Goal: Task Accomplishment & Management: Complete application form

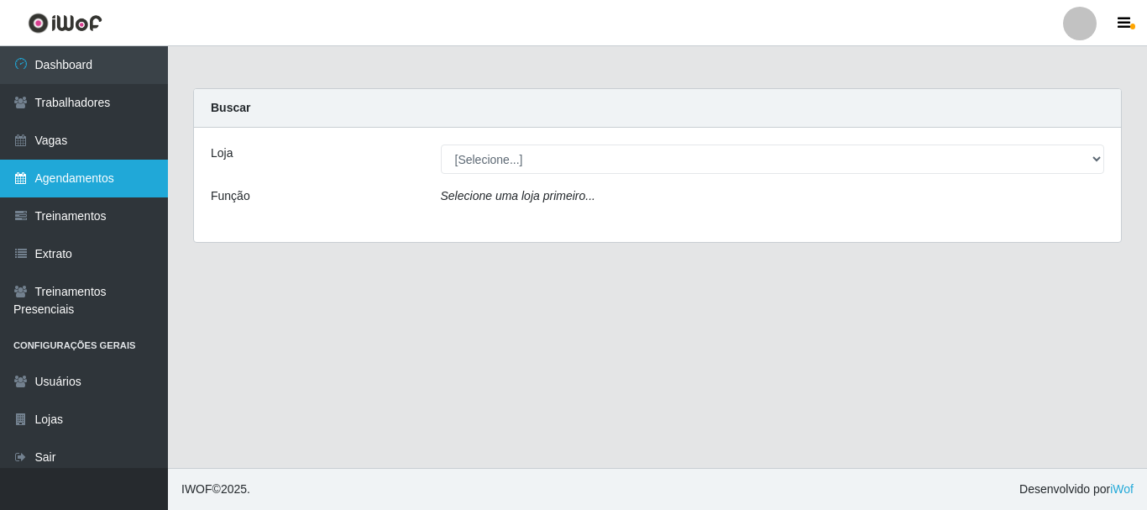
click at [87, 172] on link "Agendamentos" at bounding box center [84, 178] width 168 height 38
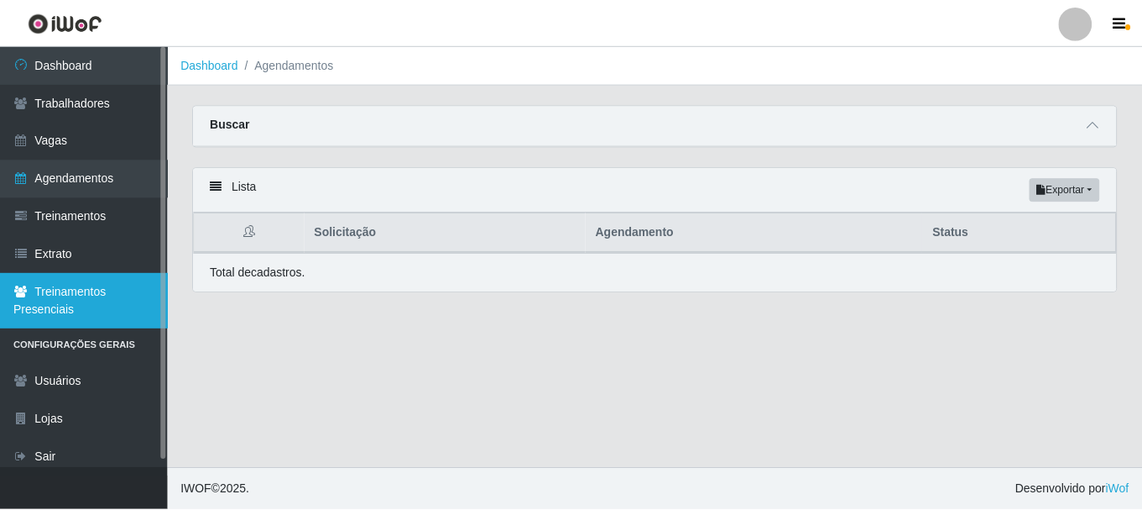
scroll to position [8, 0]
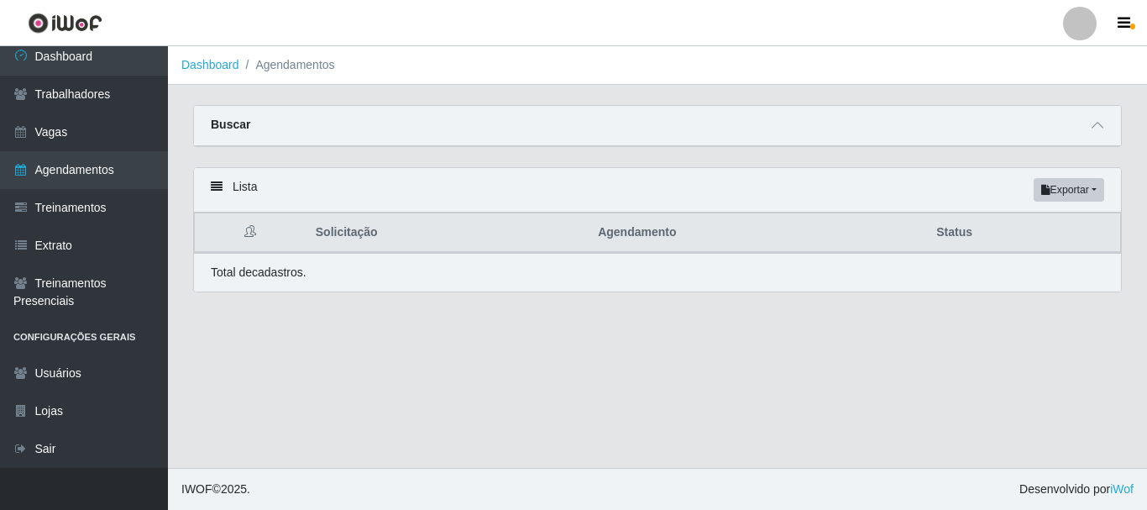
click at [212, 118] on strong "Buscar" at bounding box center [230, 124] width 39 height 13
click at [1093, 129] on icon at bounding box center [1097, 125] width 12 height 12
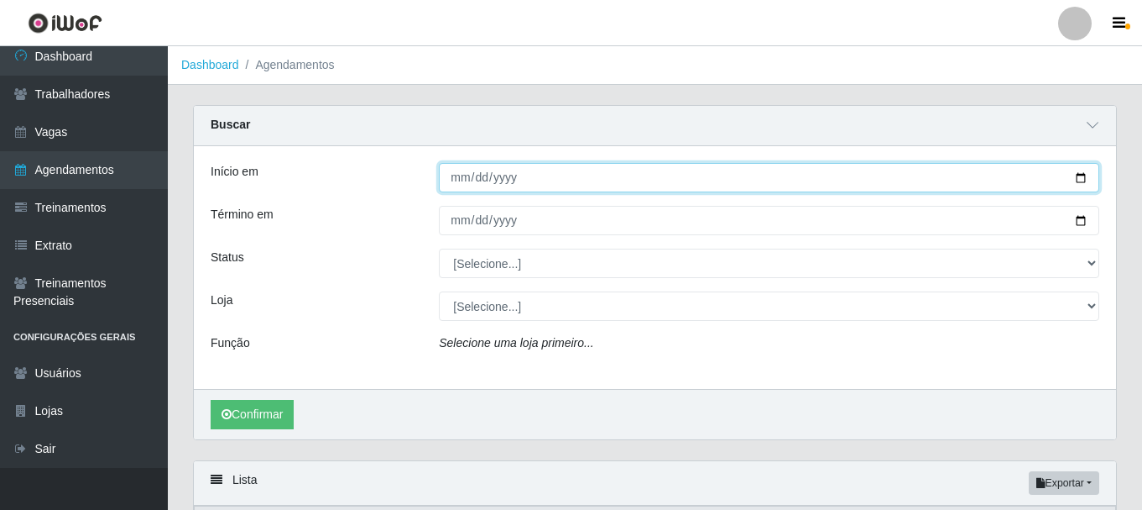
drag, startPoint x: 470, startPoint y: 175, endPoint x: 523, endPoint y: 174, distance: 52.9
click at [484, 175] on input "Início em" at bounding box center [769, 177] width 661 height 29
click at [554, 170] on input "Início em" at bounding box center [769, 177] width 661 height 29
click at [572, 178] on input "Início em" at bounding box center [769, 177] width 661 height 29
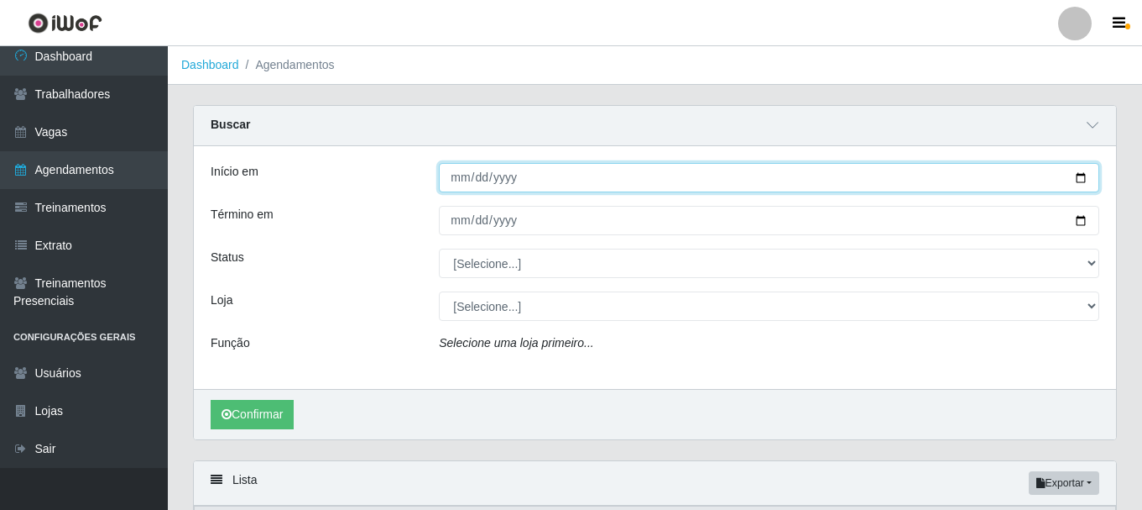
click at [531, 180] on input "Início em" at bounding box center [769, 177] width 661 height 29
click at [461, 173] on input "Início em" at bounding box center [769, 177] width 661 height 29
type input "[DATE]"
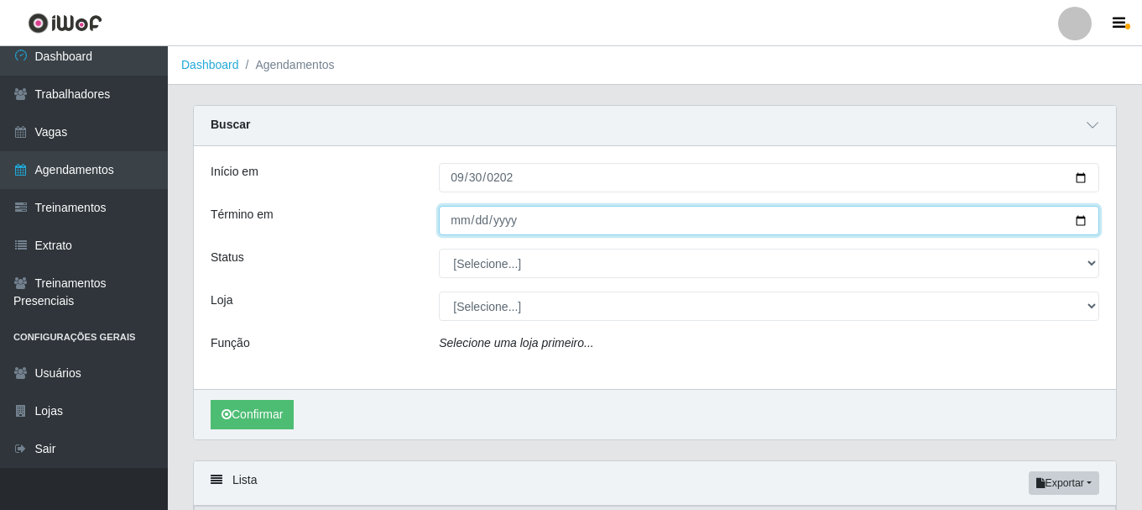
click at [452, 224] on input "Término em" at bounding box center [769, 220] width 661 height 29
type input "[DATE]"
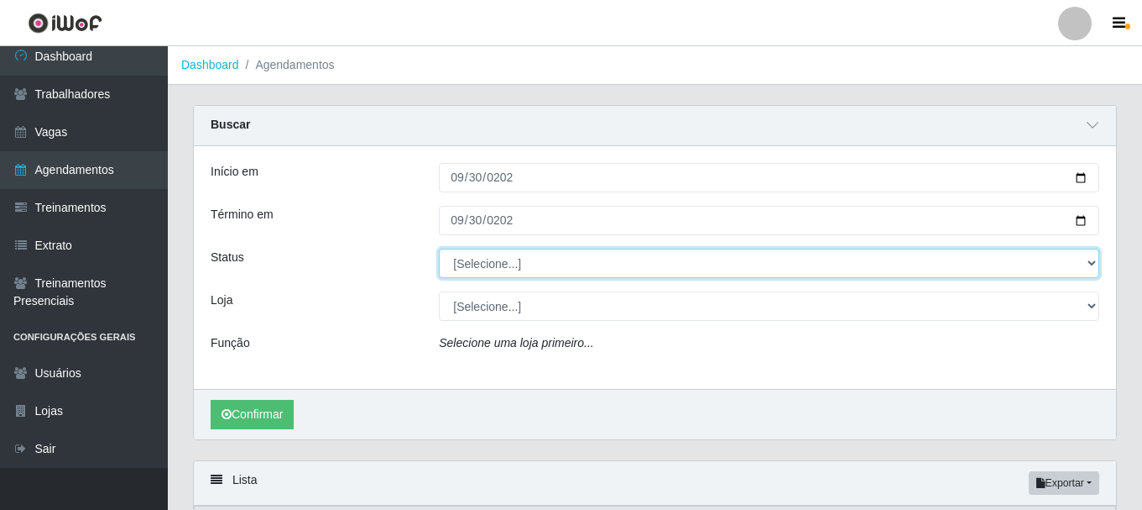
click at [531, 261] on select "[Selecione...] AGENDADO AGUARDANDO LIBERAR EM ANDAMENTO EM REVISÃO FINALIZADO C…" at bounding box center [769, 262] width 661 height 29
drag, startPoint x: 569, startPoint y: 266, endPoint x: 592, endPoint y: 282, distance: 27.7
click at [571, 267] on select "[Selecione...] AGENDADO AGUARDANDO LIBERAR EM ANDAMENTO EM REVISÃO FINALIZADO C…" at bounding box center [769, 262] width 661 height 29
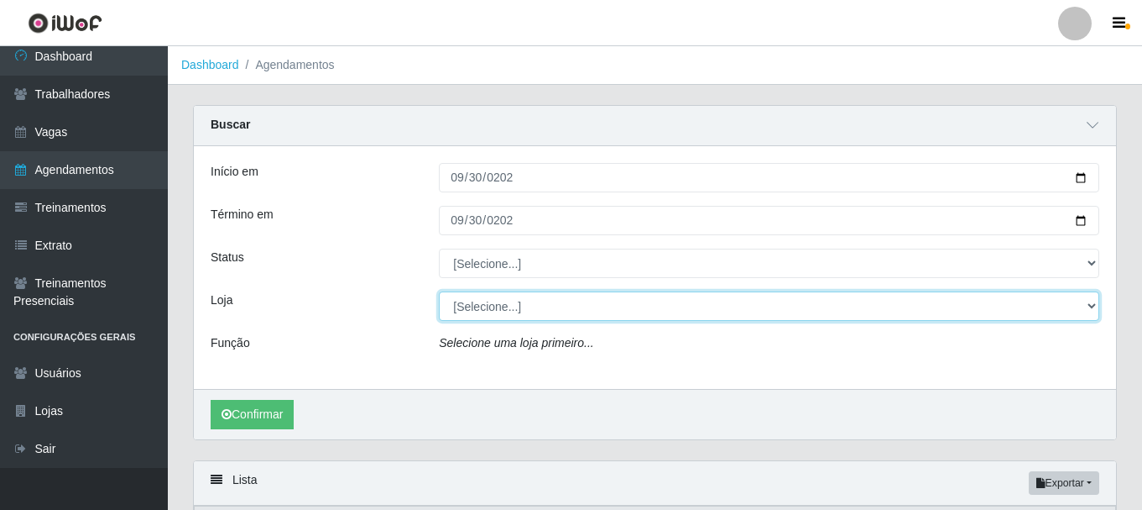
click at [515, 311] on select "[Selecione...] O Cestão - [GEOGRAPHIC_DATA]" at bounding box center [769, 305] width 661 height 29
select select "238"
click at [439, 292] on select "[Selecione...] O Cestão - [GEOGRAPHIC_DATA]" at bounding box center [769, 305] width 661 height 29
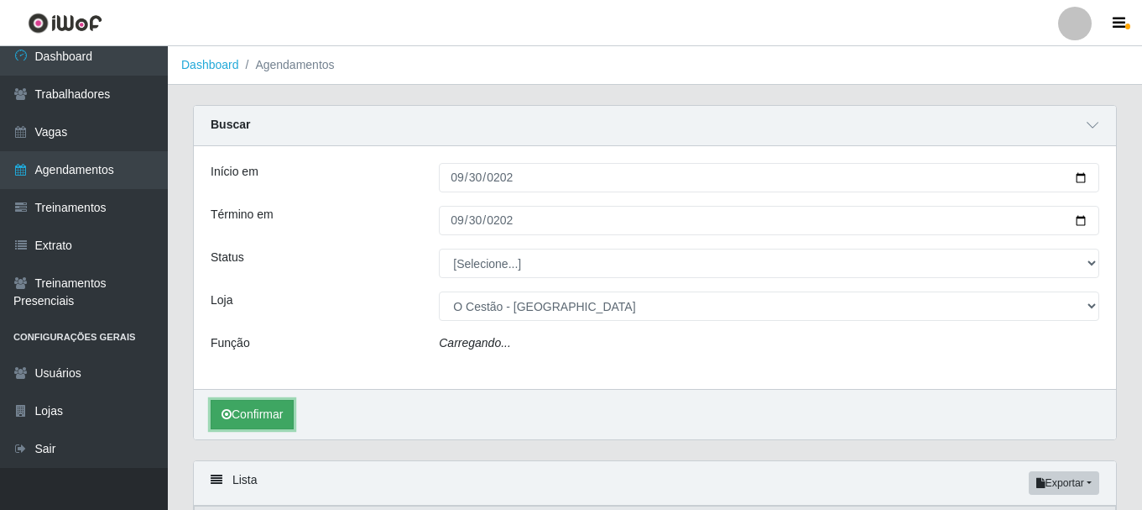
click at [243, 419] on button "Confirmar" at bounding box center [252, 414] width 83 height 29
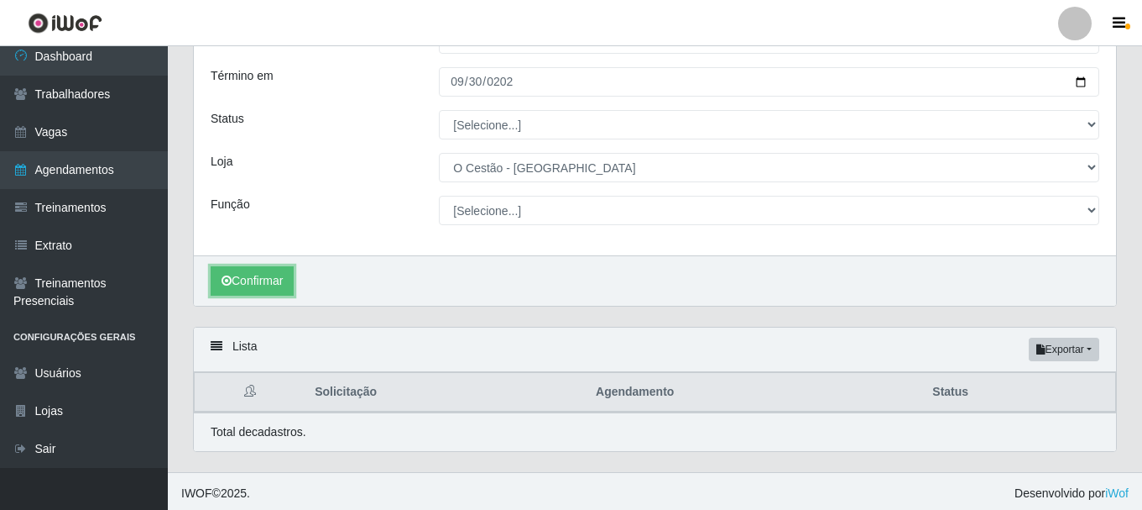
scroll to position [144, 0]
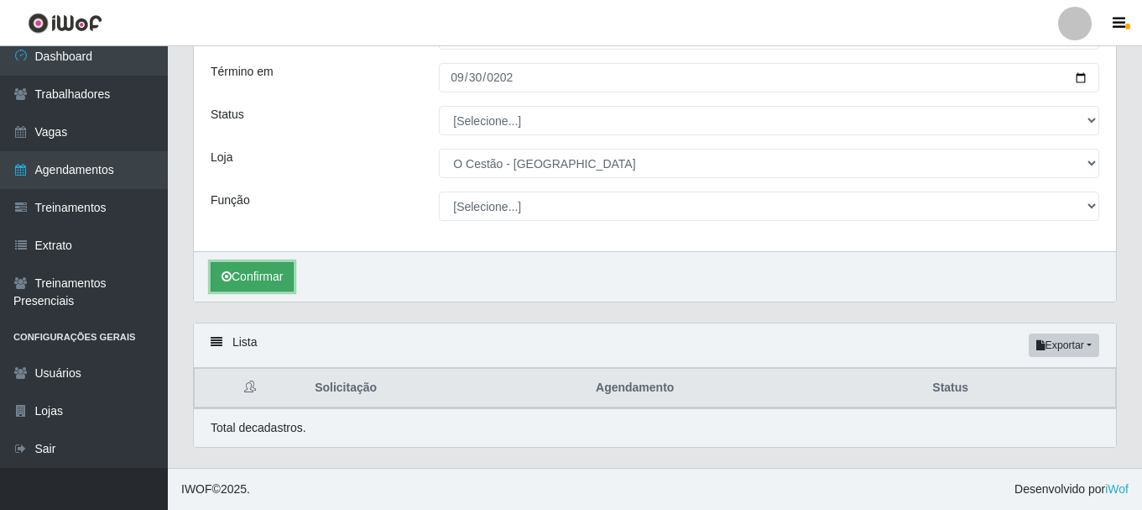
click at [269, 285] on button "Confirmar" at bounding box center [252, 276] width 83 height 29
drag, startPoint x: 269, startPoint y: 285, endPoint x: 175, endPoint y: 310, distance: 97.3
click at [183, 310] on div "Carregando... Buscar Início em [DATE] Término em [DATE] Status [Selecione...] A…" at bounding box center [654, 142] width 949 height 360
click at [254, 269] on button "Confirmar" at bounding box center [252, 276] width 83 height 29
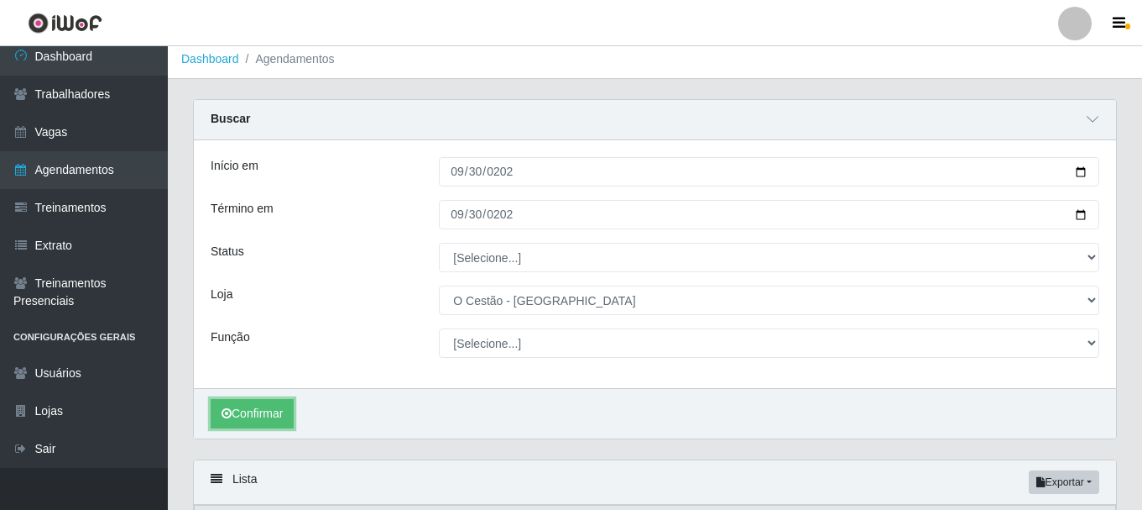
scroll to position [0, 0]
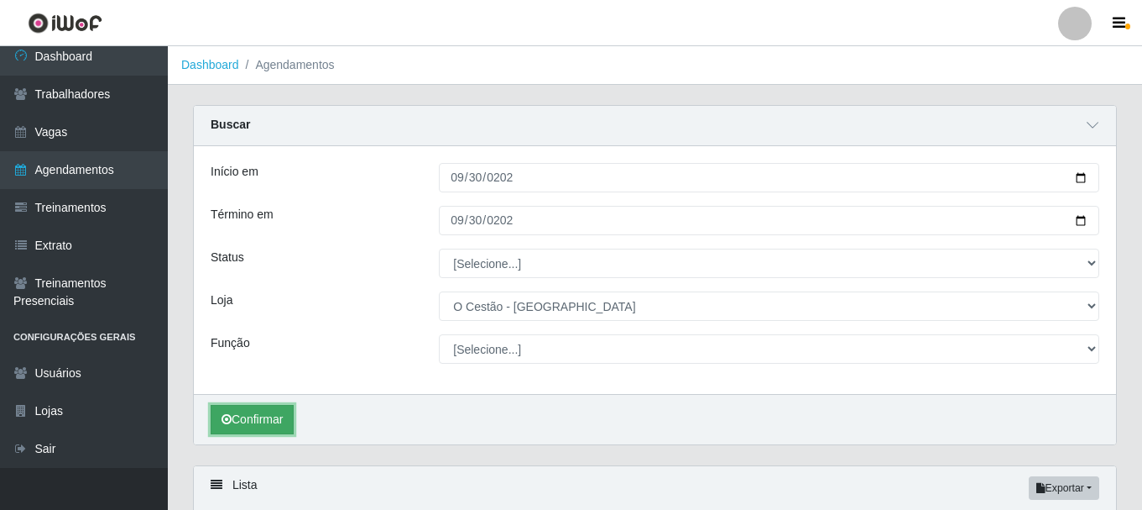
click at [265, 427] on button "Confirmar" at bounding box center [252, 419] width 83 height 29
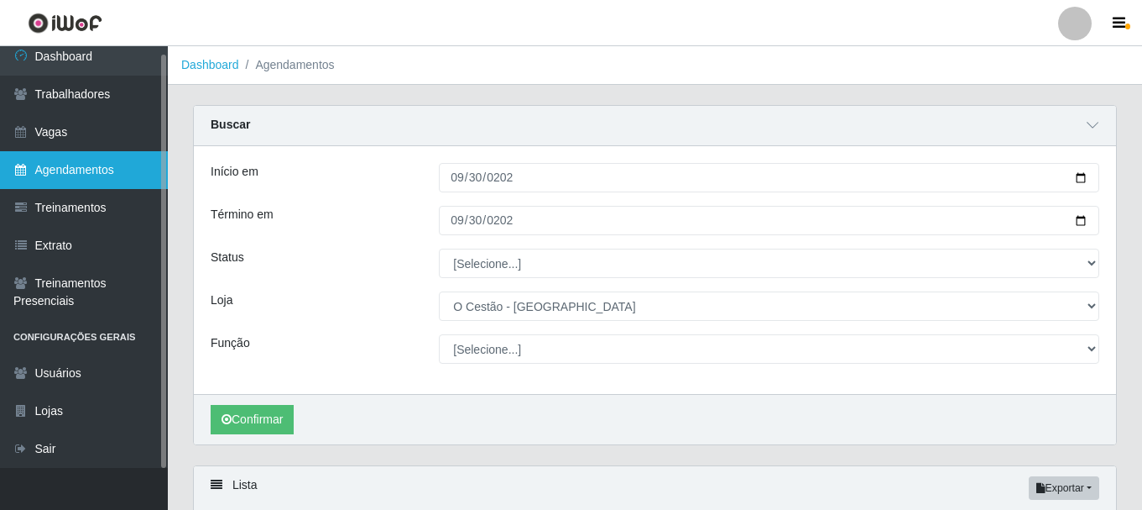
click at [78, 174] on link "Agendamentos" at bounding box center [84, 170] width 168 height 38
select select "[Selecione...]"
click at [78, 174] on link "Agendamentos" at bounding box center [84, 170] width 168 height 38
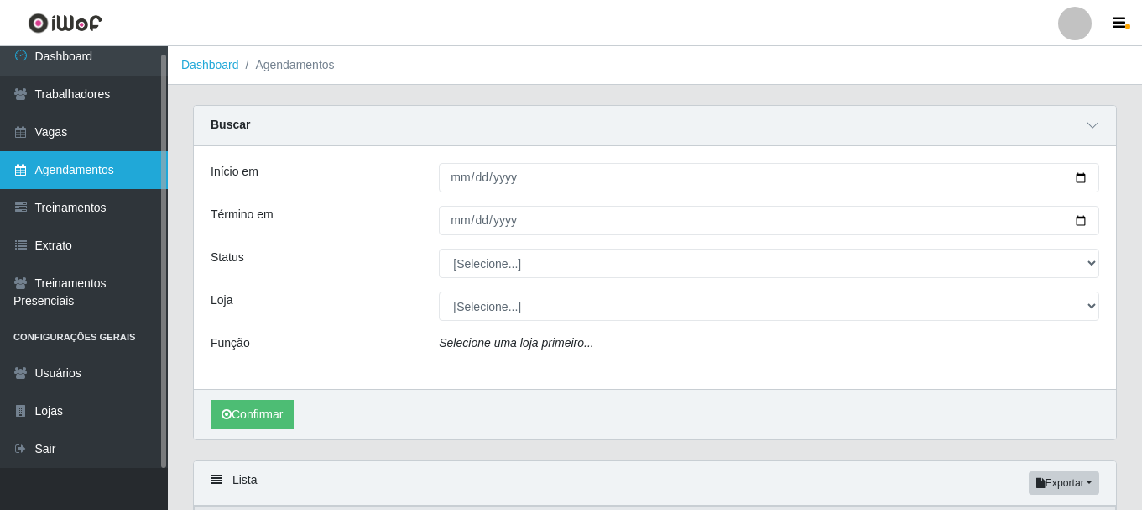
click at [80, 171] on link "Agendamentos" at bounding box center [84, 170] width 168 height 38
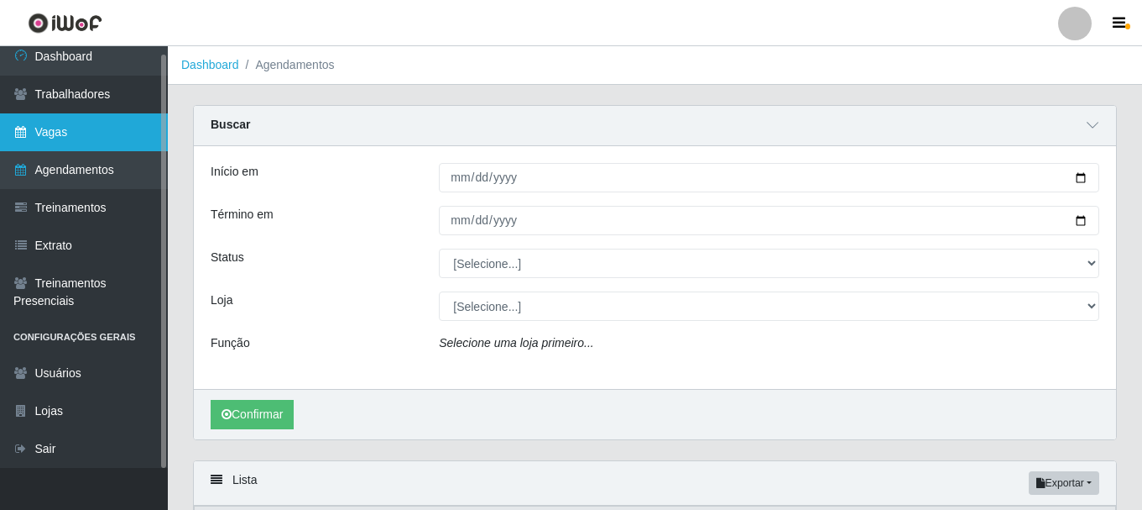
click at [60, 143] on link "Vagas" at bounding box center [84, 132] width 168 height 38
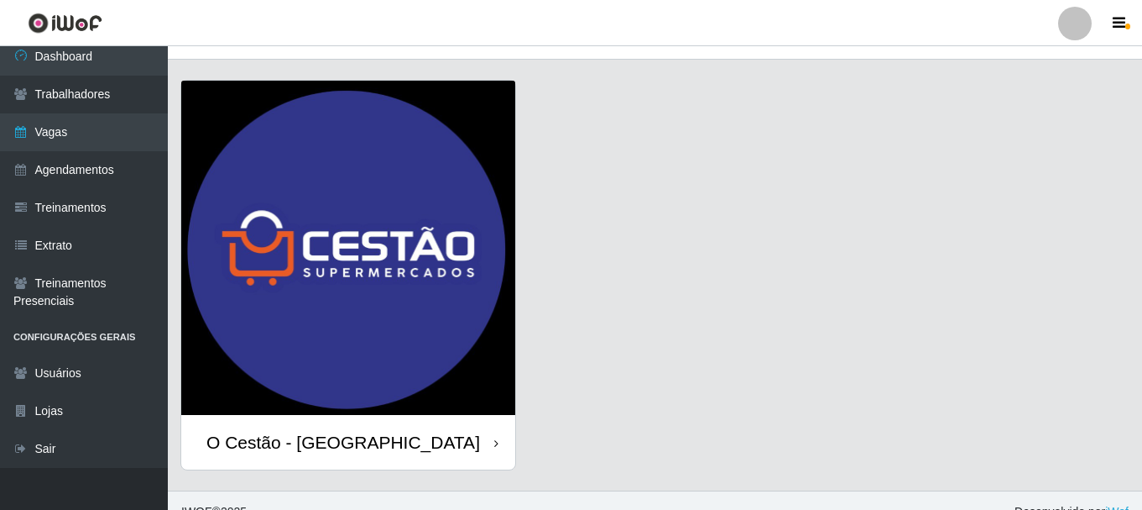
scroll to position [48, 0]
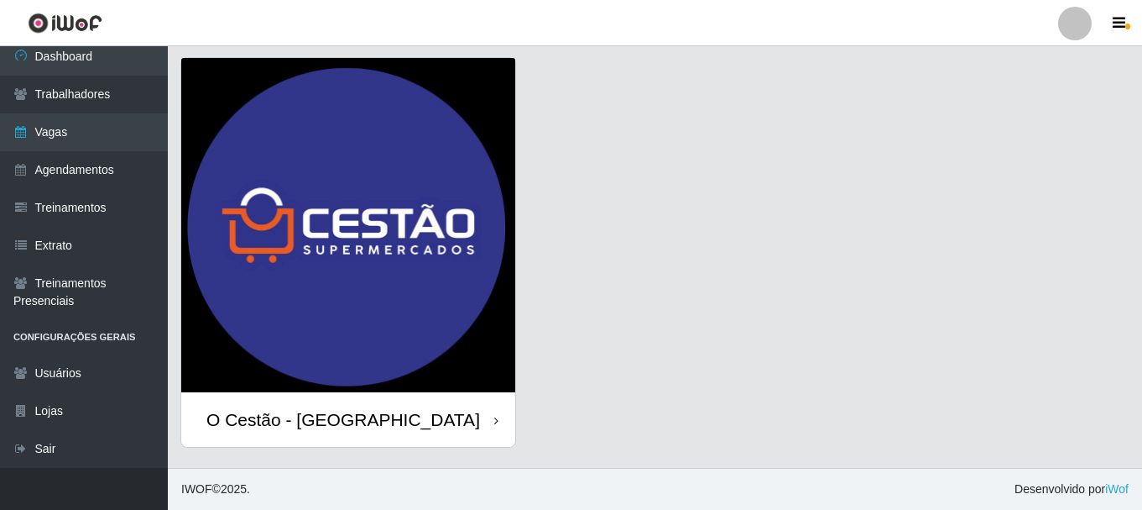
click at [290, 421] on div "O Cestão - [GEOGRAPHIC_DATA]" at bounding box center [343, 419] width 274 height 21
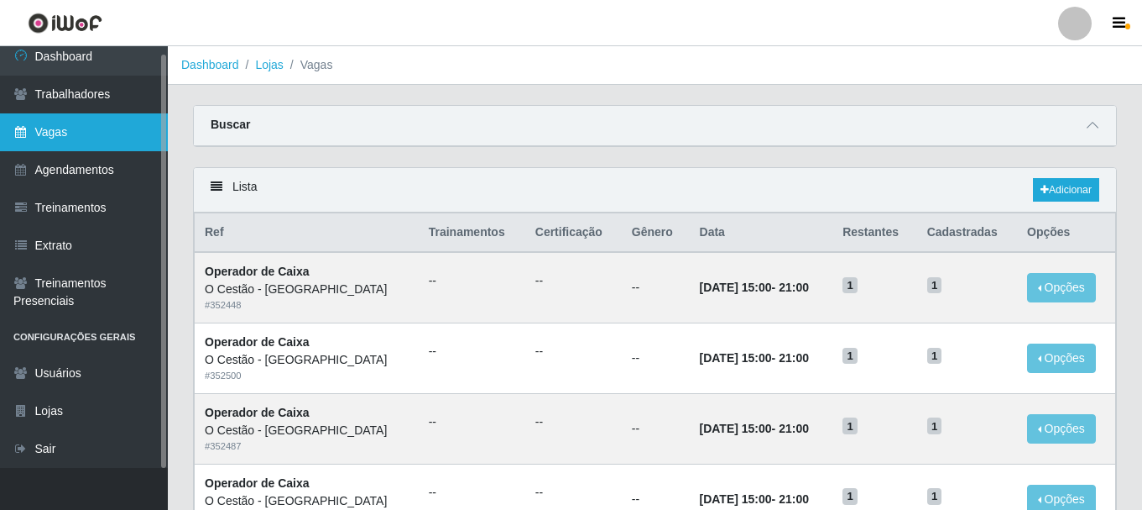
click at [75, 144] on link "Vagas" at bounding box center [84, 132] width 168 height 38
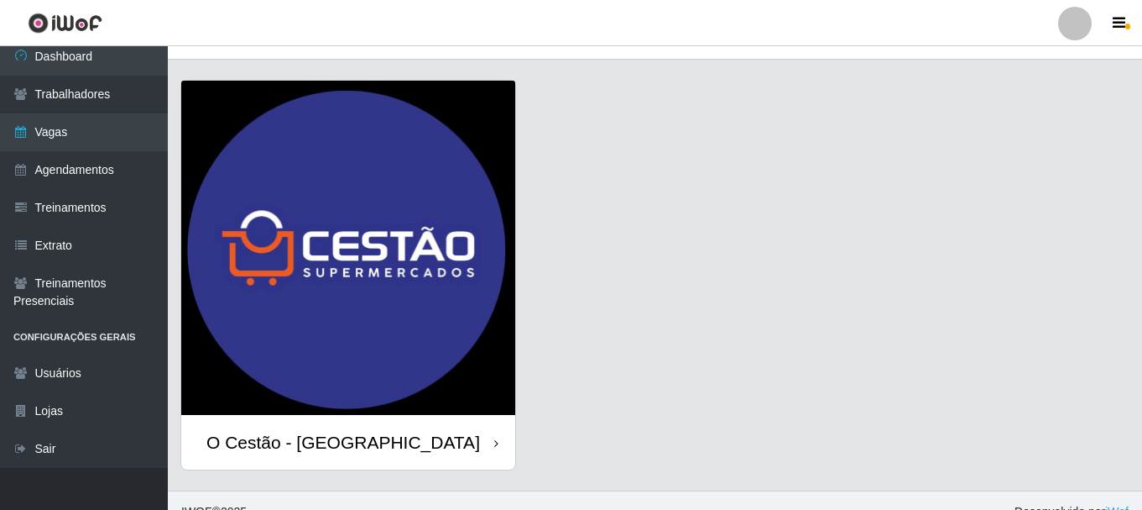
scroll to position [48, 0]
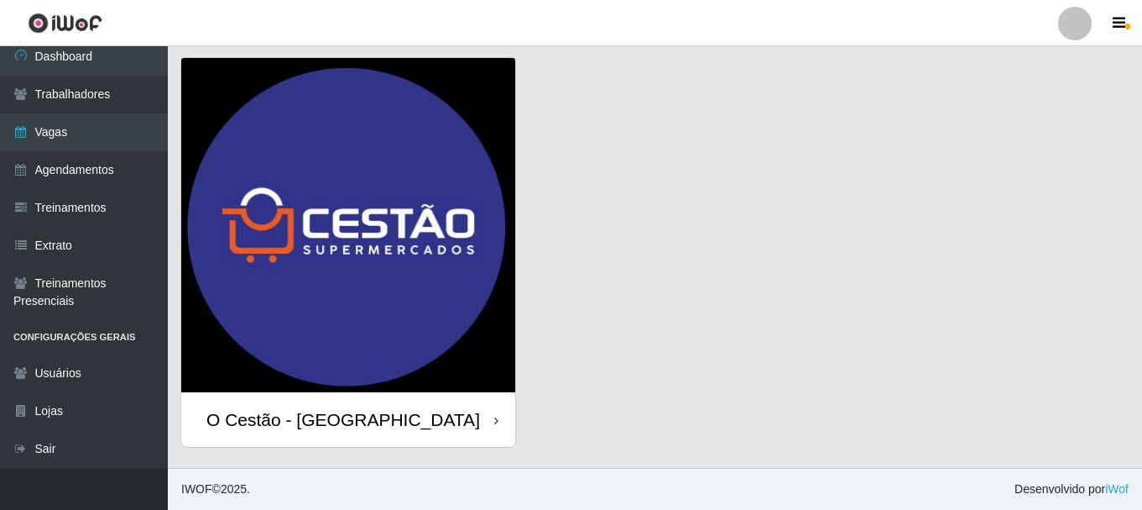
click at [273, 435] on div "O Cestão - [GEOGRAPHIC_DATA]" at bounding box center [348, 419] width 334 height 55
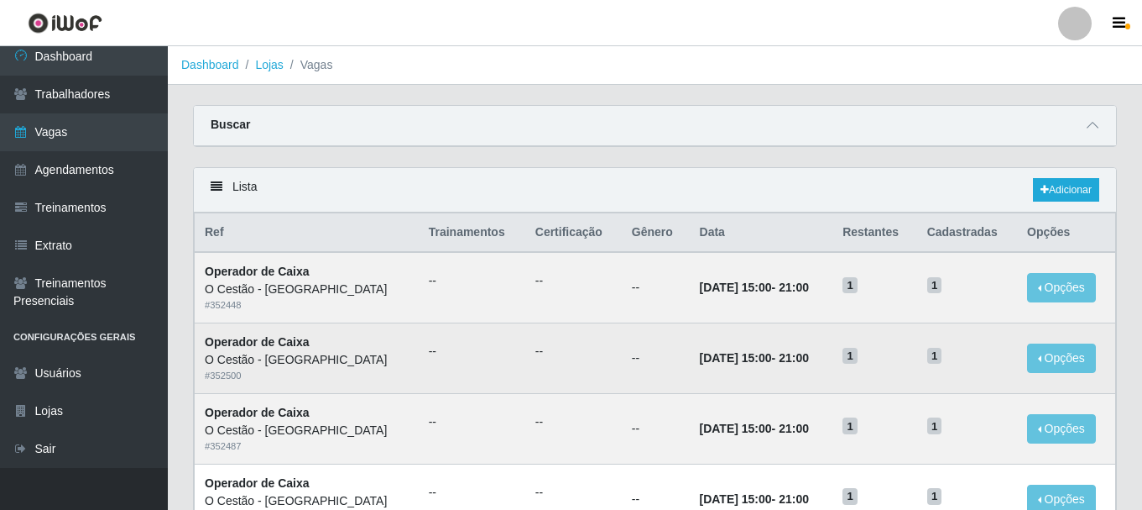
click at [690, 379] on td "[DATE] 15:00 - 21:00" at bounding box center [762, 358] width 144 height 71
click at [280, 348] on strong "Operador de Caixa" at bounding box center [257, 341] width 105 height 13
click at [419, 340] on td "--" at bounding box center [472, 358] width 107 height 71
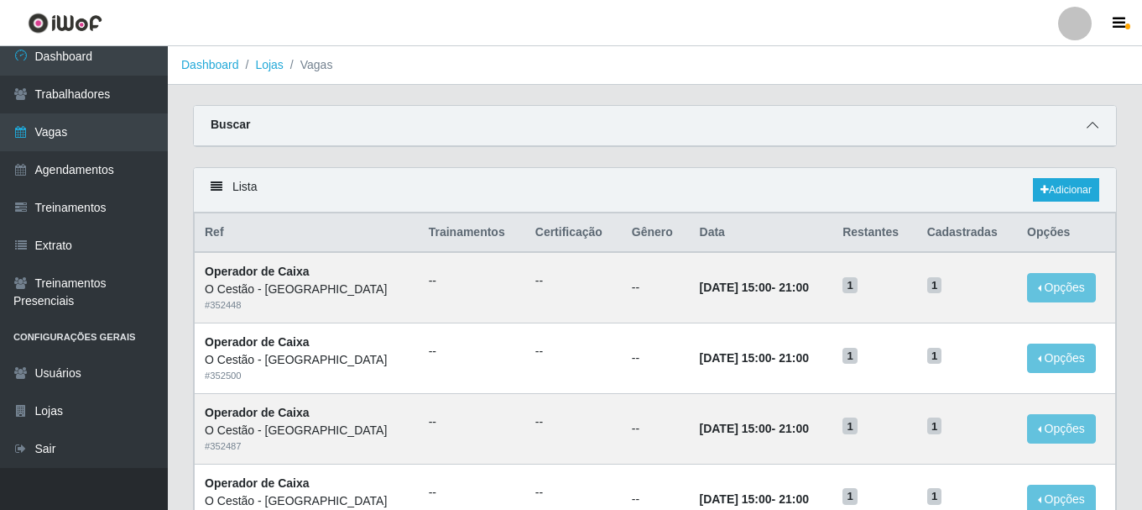
click at [1094, 130] on icon at bounding box center [1093, 125] width 12 height 12
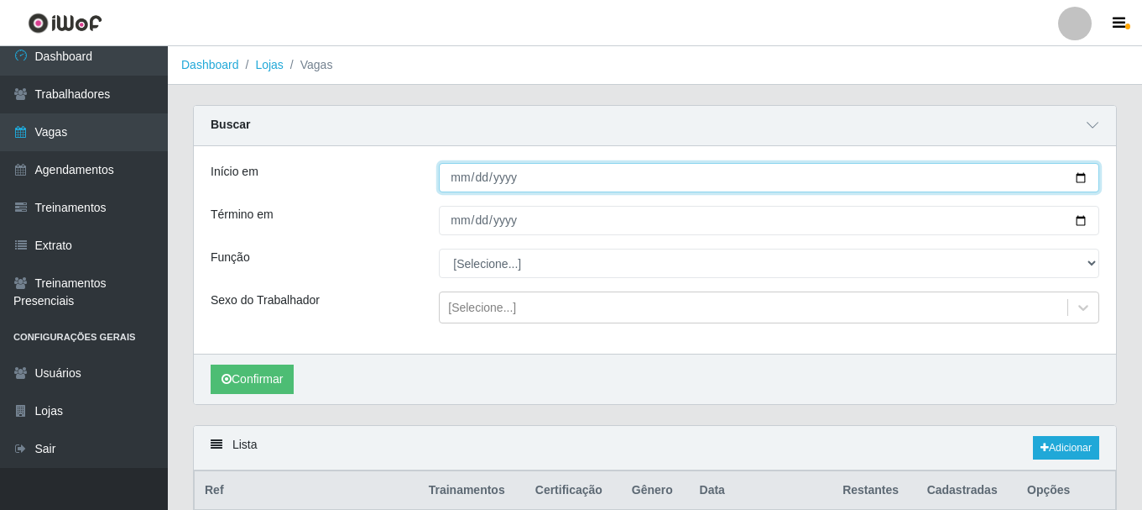
drag, startPoint x: 459, startPoint y: 182, endPoint x: 474, endPoint y: 184, distance: 15.2
click at [463, 183] on input "Início em" at bounding box center [769, 177] width 661 height 29
type input "[DATE]"
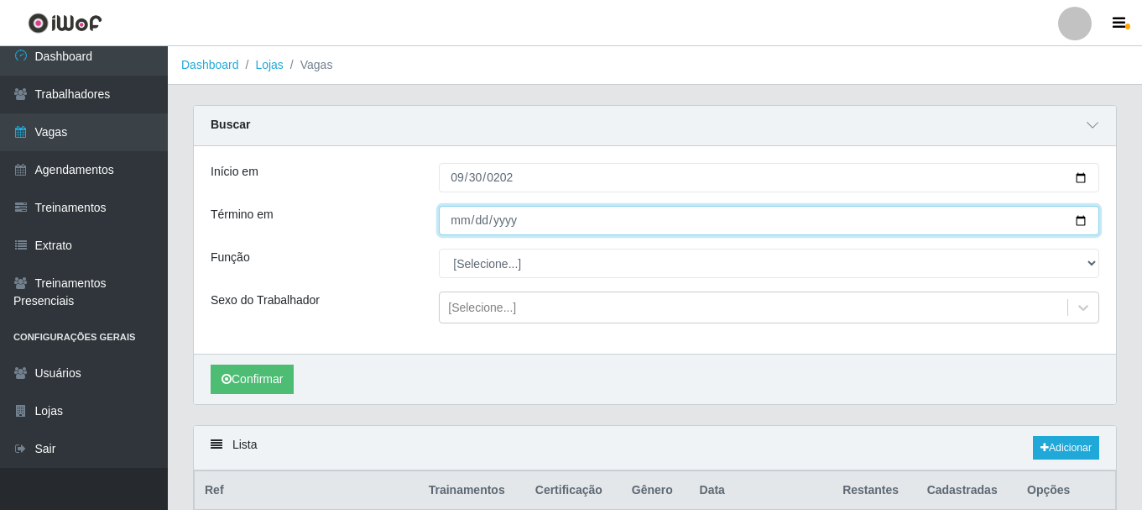
click at [456, 221] on input "Término em" at bounding box center [769, 220] width 661 height 29
type input "[DATE]"
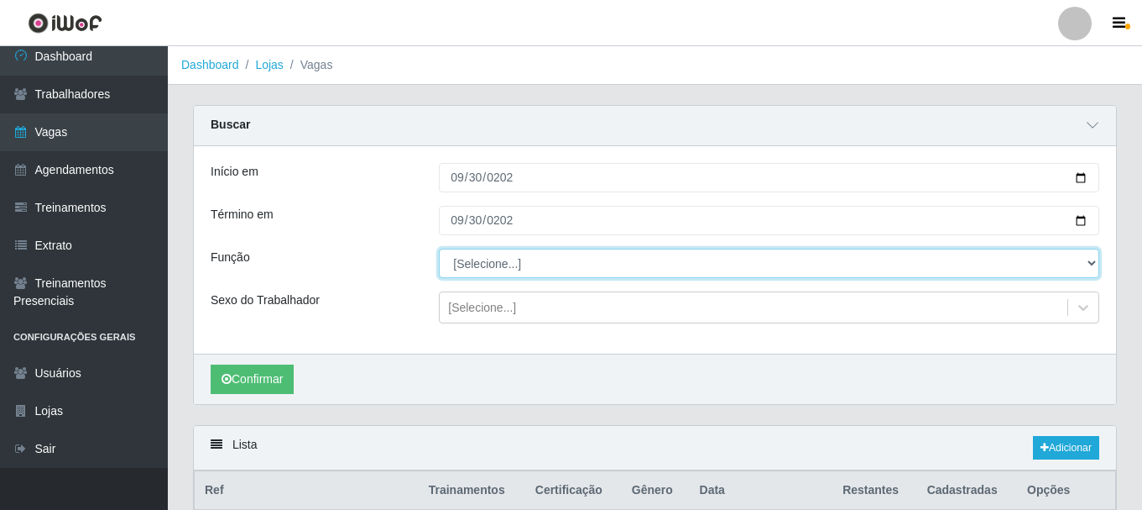
click at [492, 266] on select "[Selecione...] ASG ASG + ASG ++ Auxiliar de Estoque Auxiliar de Estoque + Auxil…" at bounding box center [769, 262] width 661 height 29
select select "22"
click at [439, 249] on select "[Selecione...] ASG ASG + ASG ++ Auxiliar de Estoque Auxiliar de Estoque + Auxil…" at bounding box center [769, 262] width 661 height 29
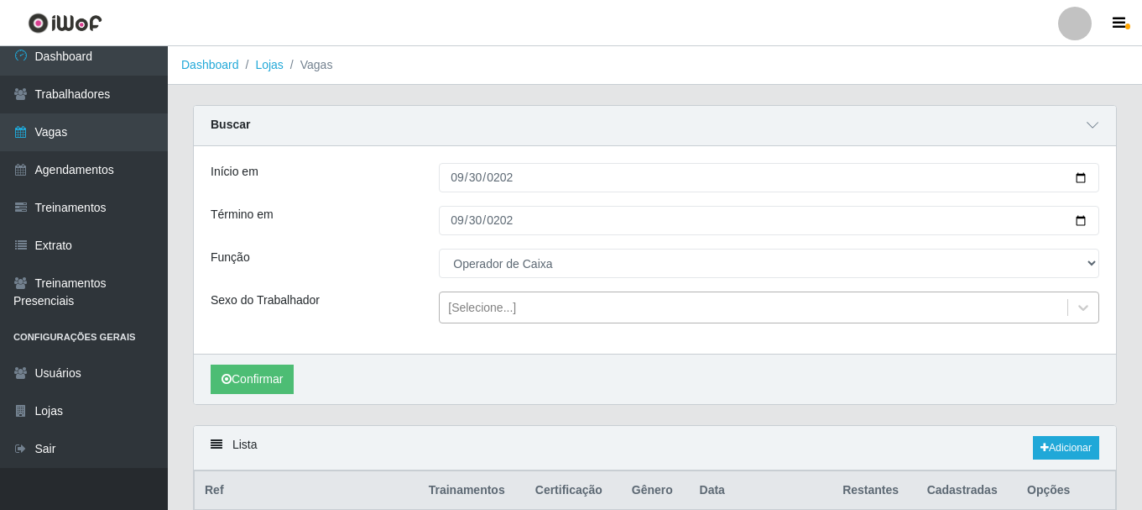
click at [505, 301] on div "[Selecione...]" at bounding box center [482, 308] width 68 height 18
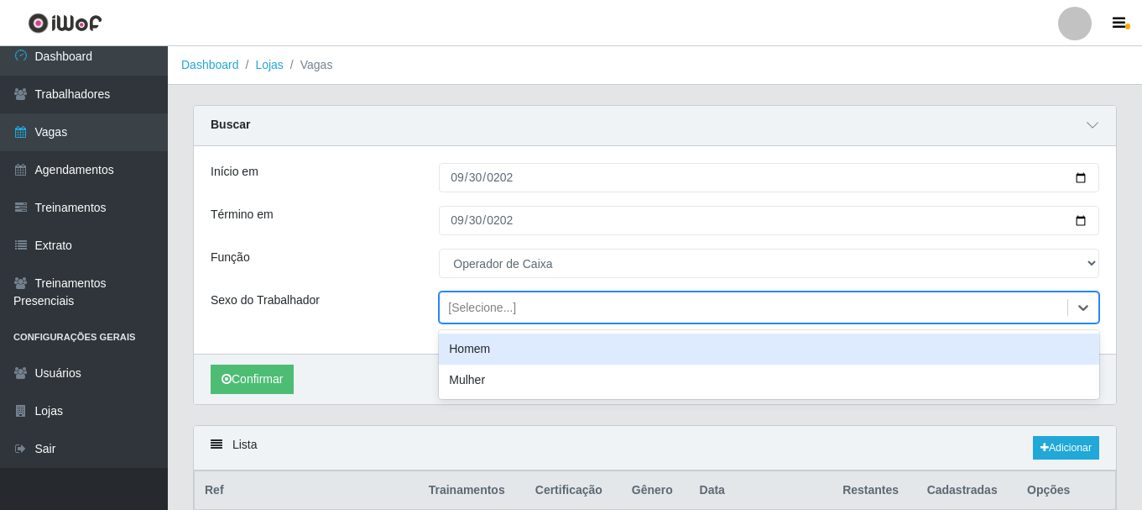
click at [585, 295] on div "[Selecione...]" at bounding box center [754, 308] width 628 height 28
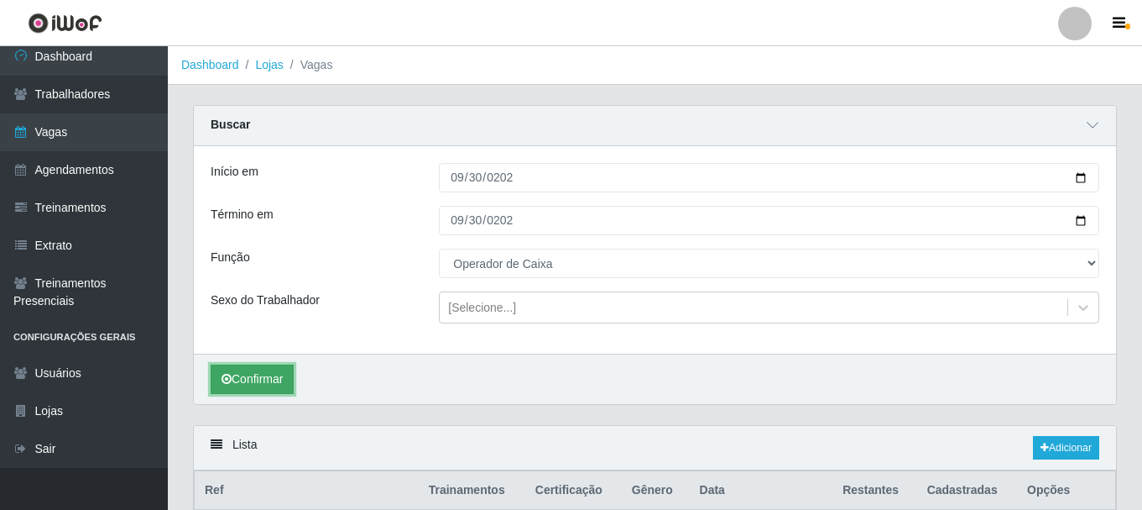
click at [274, 385] on button "Confirmar" at bounding box center [252, 378] width 83 height 29
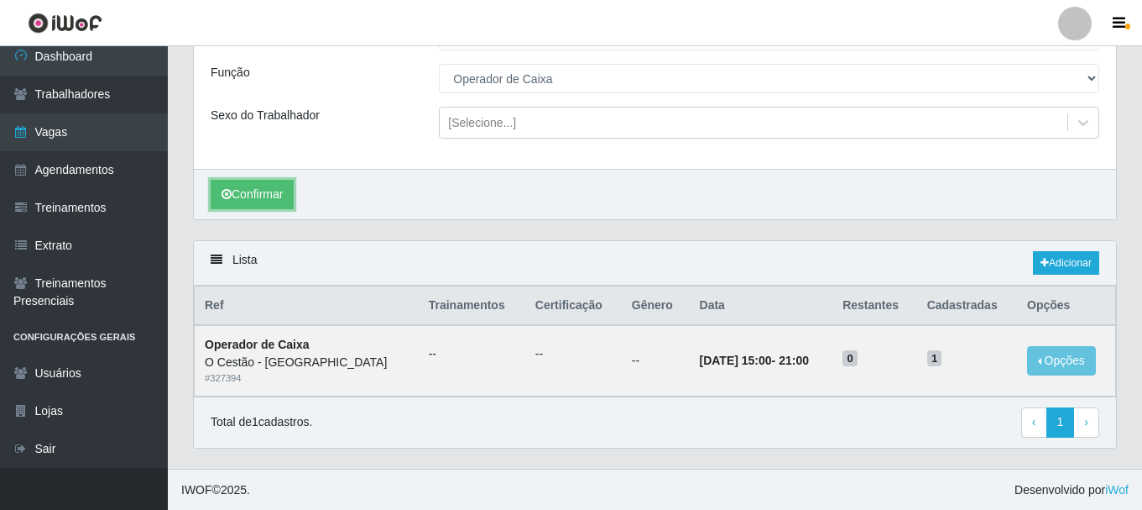
scroll to position [186, 0]
click at [281, 362] on div "O Cestão - [GEOGRAPHIC_DATA]" at bounding box center [307, 362] width 204 height 18
click at [274, 198] on button "Confirmar" at bounding box center [252, 193] width 83 height 29
click at [703, 366] on time "[DATE] 15:00" at bounding box center [736, 359] width 72 height 13
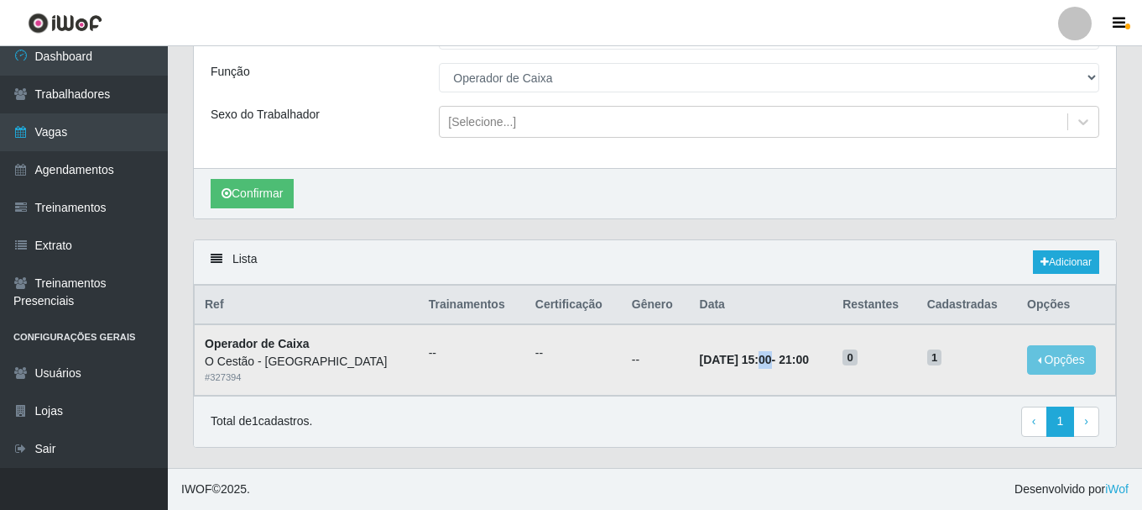
click at [703, 366] on time "[DATE] 15:00" at bounding box center [736, 359] width 72 height 13
click at [287, 369] on div "O Cestão - [GEOGRAPHIC_DATA]" at bounding box center [307, 362] width 204 height 18
click at [525, 352] on td "--" at bounding box center [573, 359] width 97 height 71
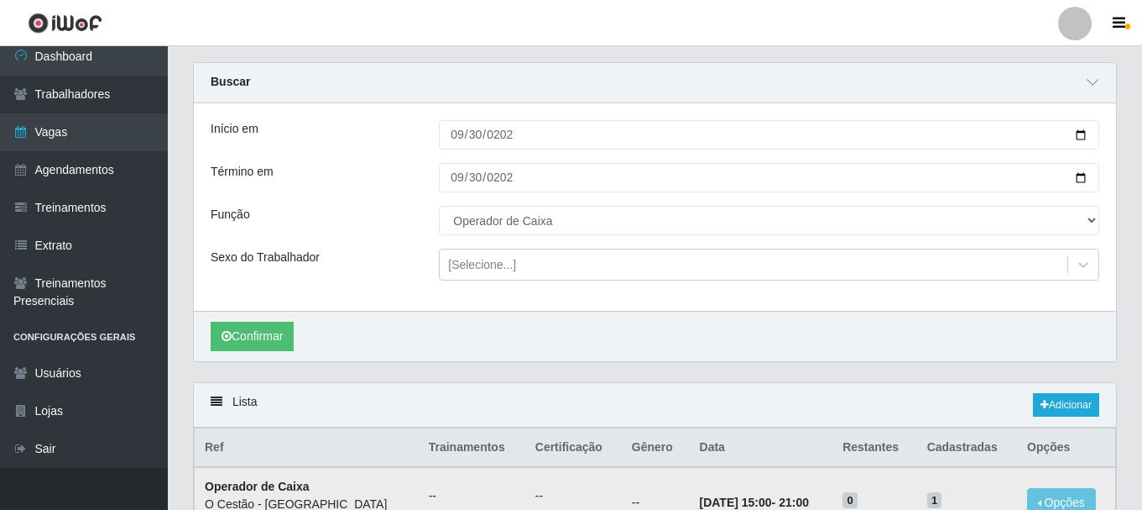
scroll to position [0, 0]
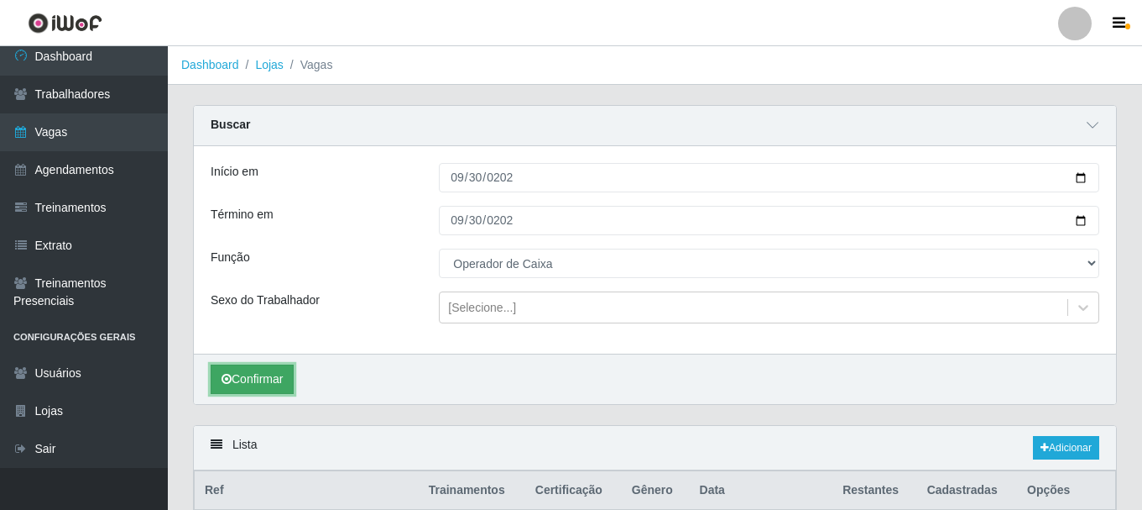
click at [265, 373] on button "Confirmar" at bounding box center [252, 378] width 83 height 29
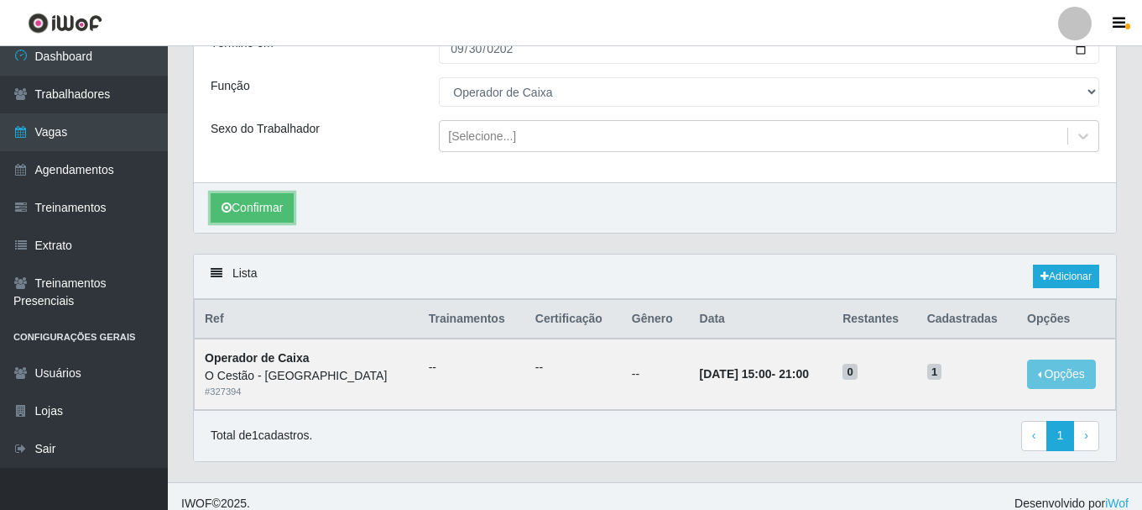
scroll to position [186, 0]
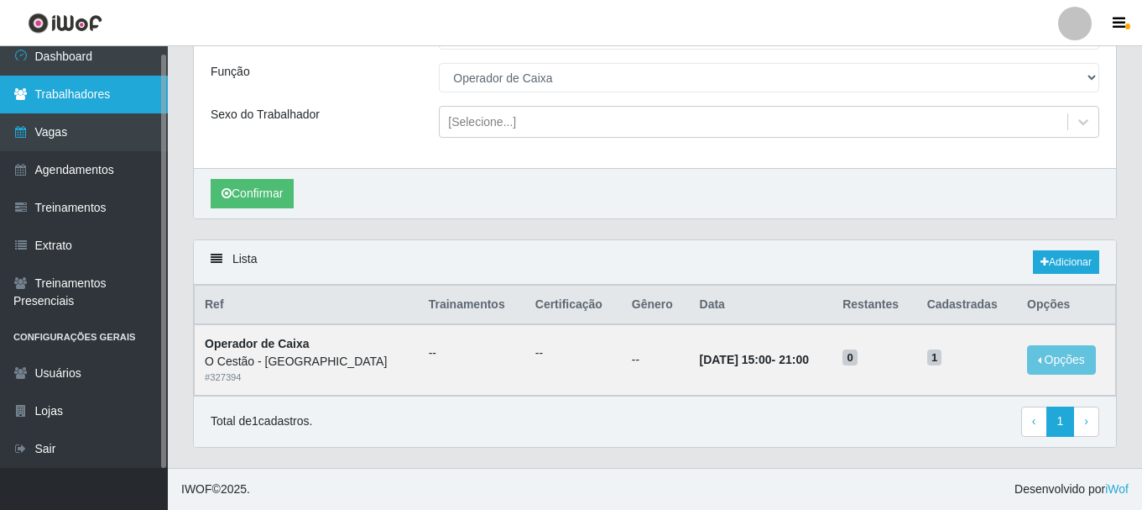
click at [99, 102] on link "Trabalhadores" at bounding box center [84, 95] width 168 height 38
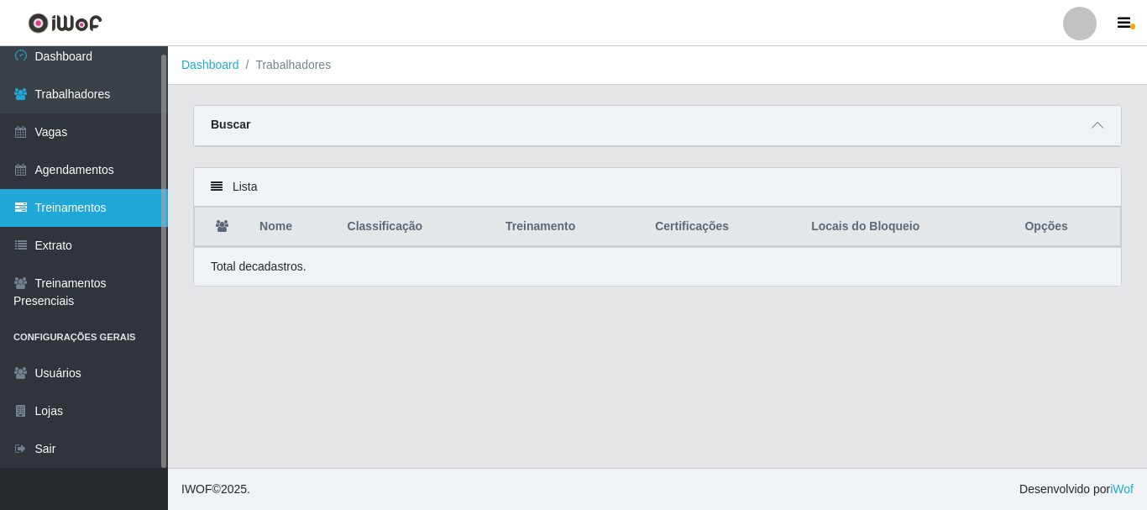
click at [64, 217] on link "Treinamentos" at bounding box center [84, 208] width 168 height 38
